Goal: Find specific page/section: Find specific page/section

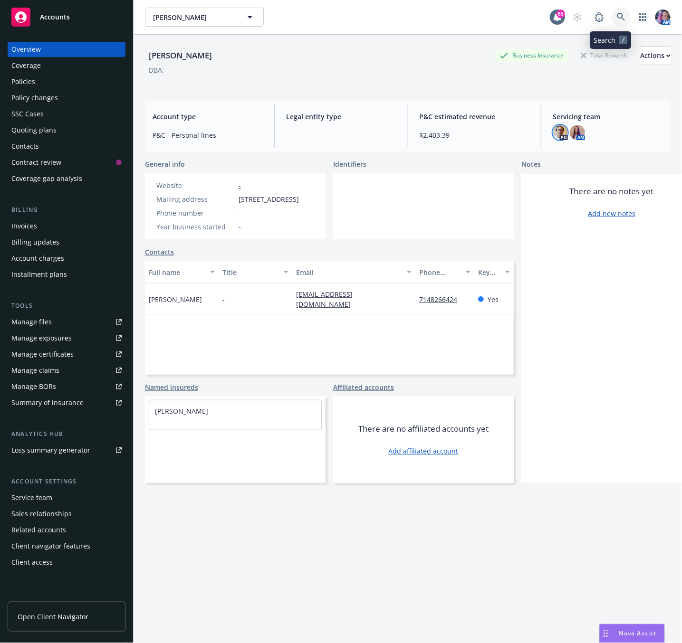
click at [617, 20] on icon at bounding box center [621, 17] width 9 height 9
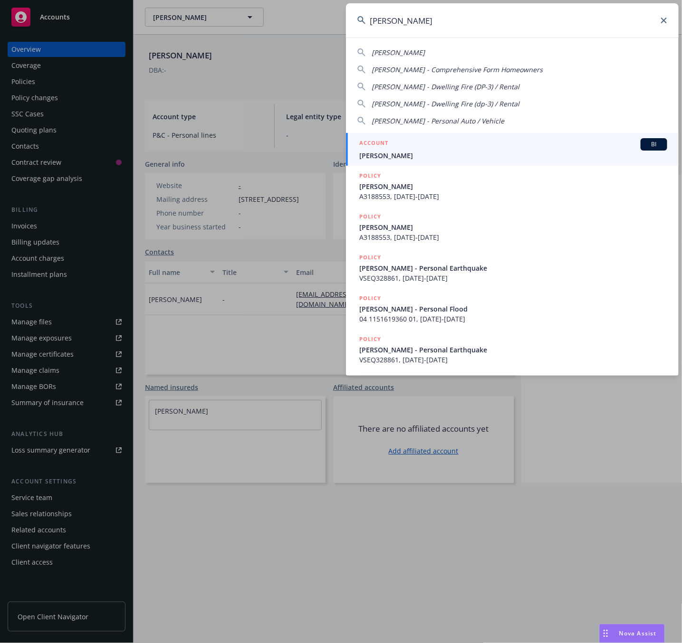
type input "[PERSON_NAME]"
click at [417, 143] on div "ACCOUNT BI" at bounding box center [513, 144] width 308 height 12
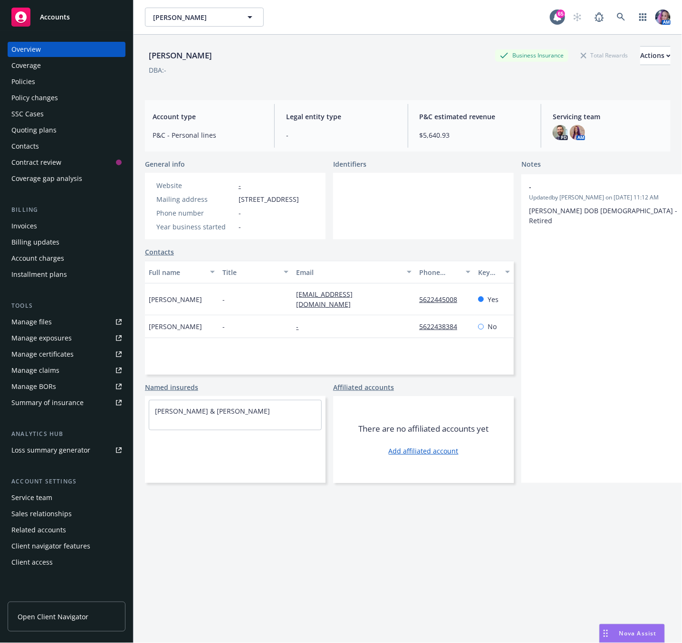
click at [47, 79] on div "Policies" at bounding box center [66, 81] width 110 height 15
